Goal: Book appointment/travel/reservation

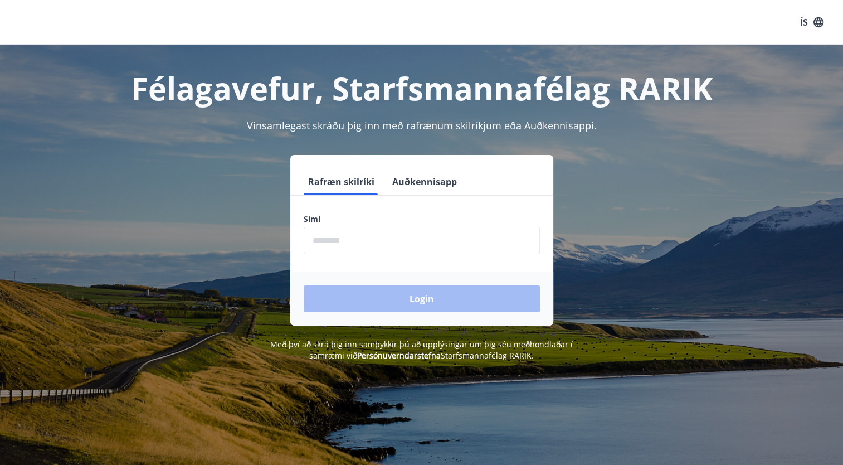
click at [350, 240] on input "phone" at bounding box center [422, 240] width 236 height 27
type input "********"
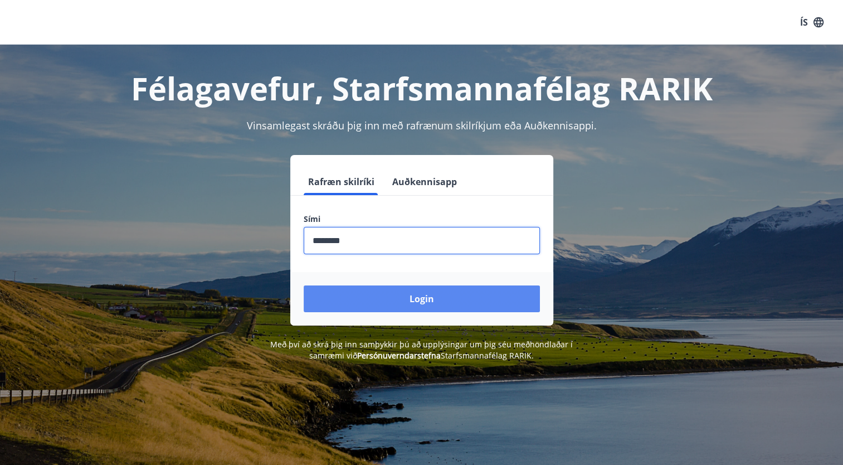
click at [362, 299] on button "Login" at bounding box center [422, 298] width 236 height 27
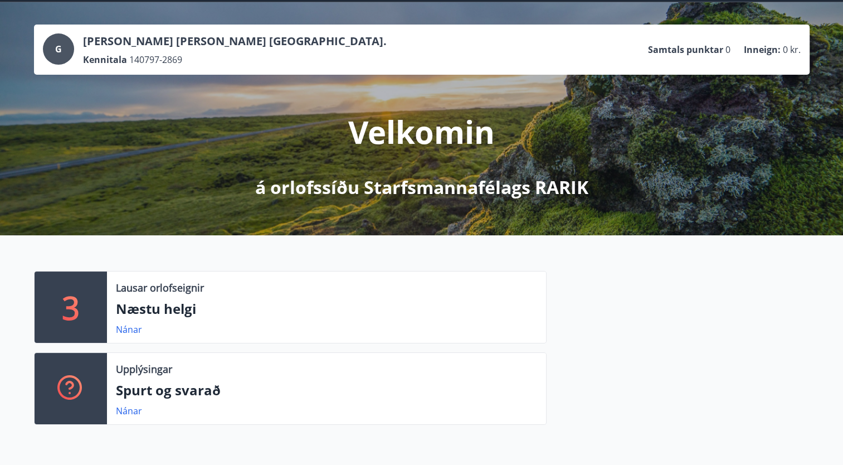
scroll to position [111, 0]
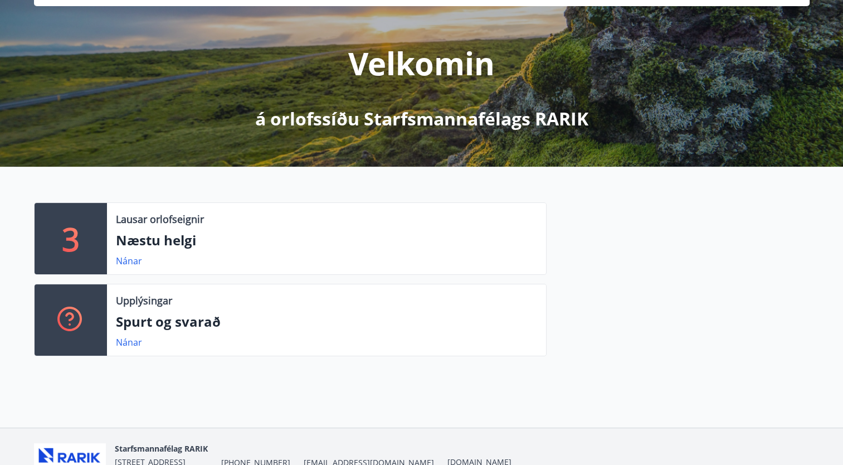
click at [164, 249] on p "Næstu helgi" at bounding box center [326, 240] width 421 height 19
click at [124, 264] on link "Nánar" at bounding box center [129, 261] width 26 height 12
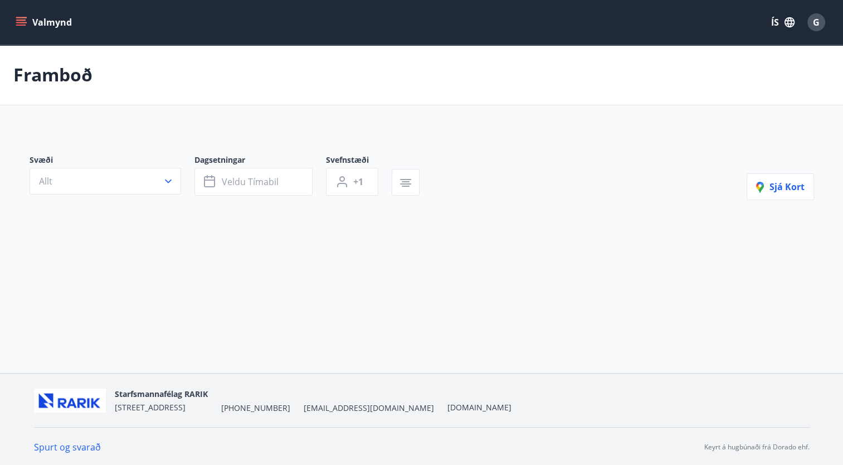
type input "*"
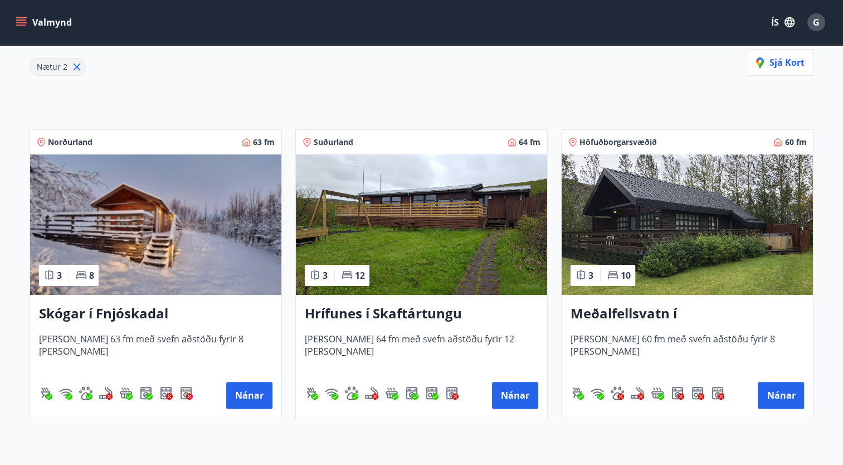
scroll to position [167, 0]
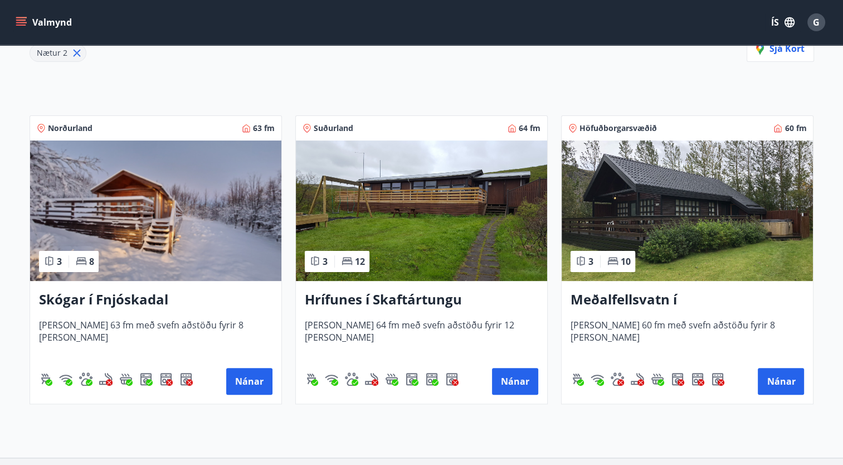
drag, startPoint x: 376, startPoint y: 295, endPoint x: 446, endPoint y: 339, distance: 82.4
click at [446, 339] on span "[PERSON_NAME] 64 fm með svefn aðstöðu fyrir 12 [PERSON_NAME]" at bounding box center [421, 337] width 233 height 37
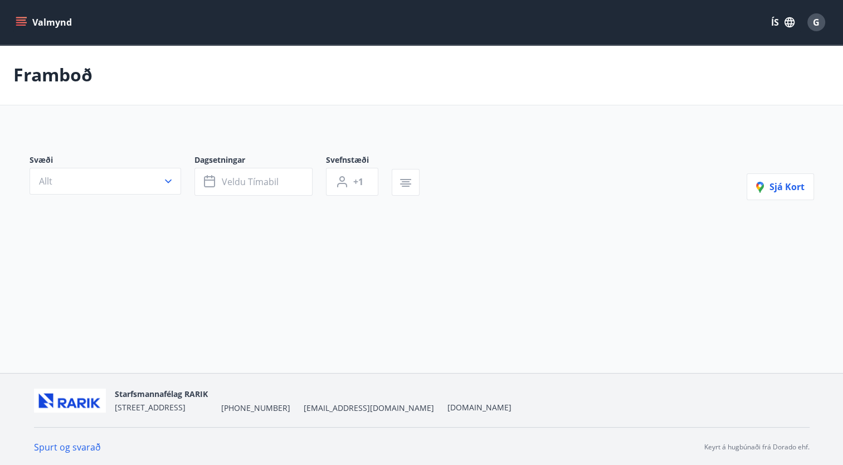
type input "*"
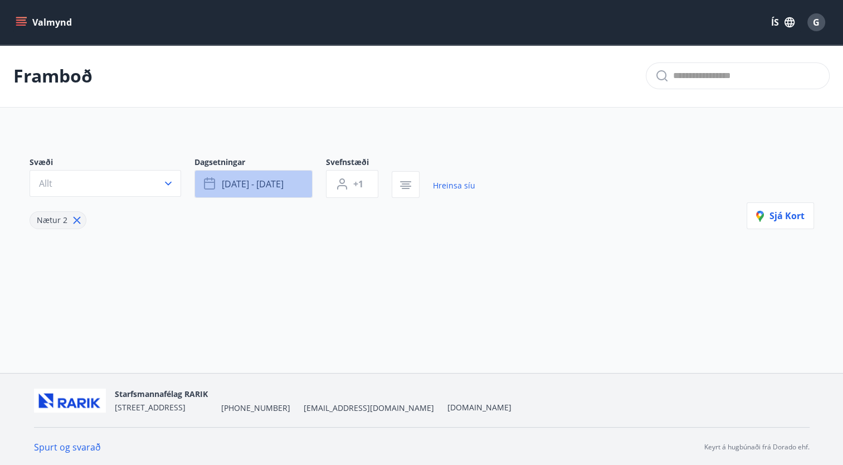
click at [269, 181] on span "[DATE] - [DATE]" at bounding box center [253, 184] width 62 height 12
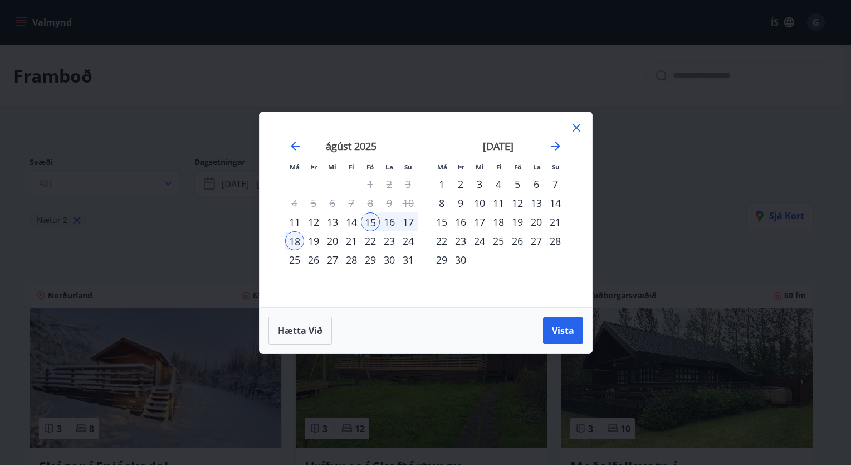
click at [517, 204] on div "12" at bounding box center [517, 202] width 19 height 19
click at [554, 204] on div "14" at bounding box center [555, 202] width 19 height 19
click at [558, 335] on span "Vista" at bounding box center [563, 330] width 22 height 12
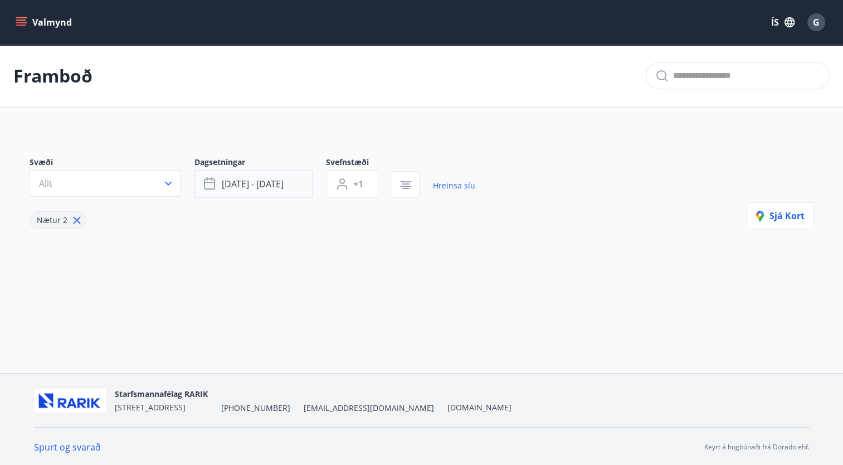
click at [244, 181] on span "[DATE] - [DATE]" at bounding box center [253, 184] width 62 height 12
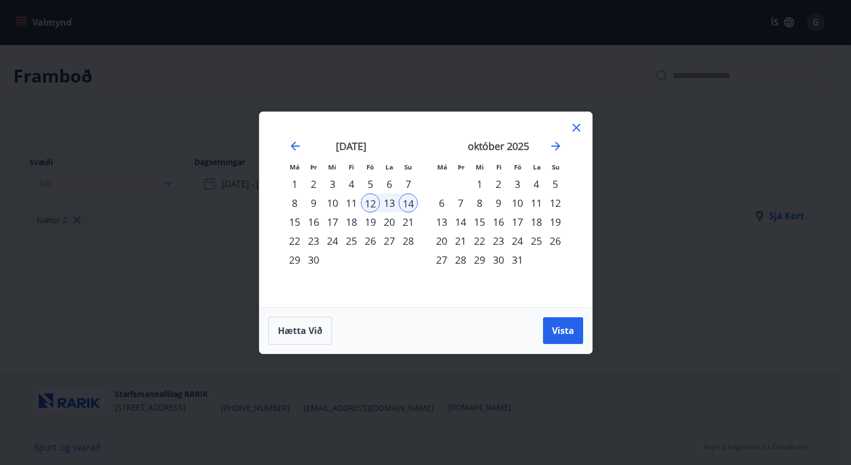
click at [350, 201] on div "11" at bounding box center [351, 202] width 19 height 19
click at [561, 320] on button "Vista" at bounding box center [563, 330] width 40 height 27
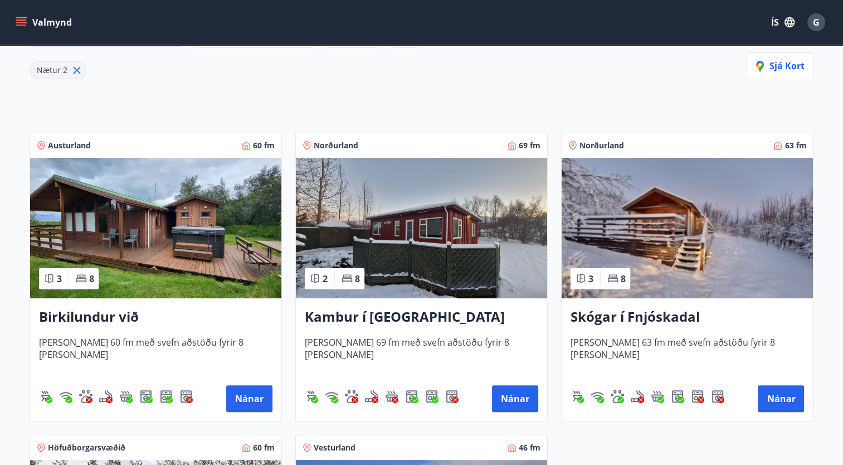
scroll to position [167, 0]
